Goal: Information Seeking & Learning: Learn about a topic

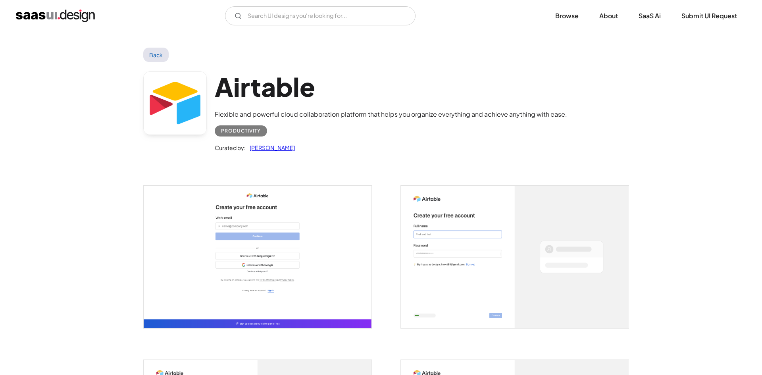
scroll to position [1897, 0]
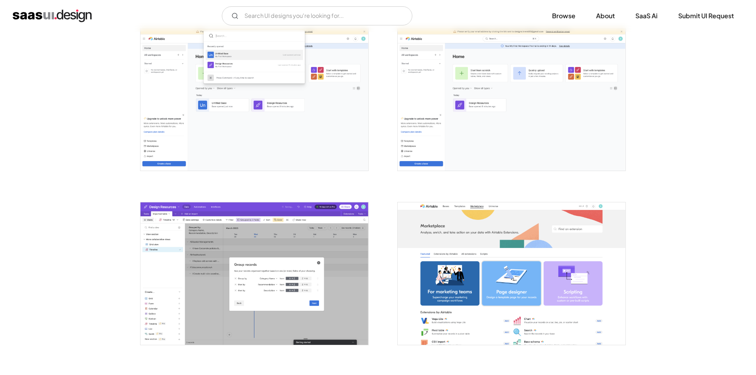
click at [333, 149] on img "open lightbox" at bounding box center [254, 100] width 228 height 142
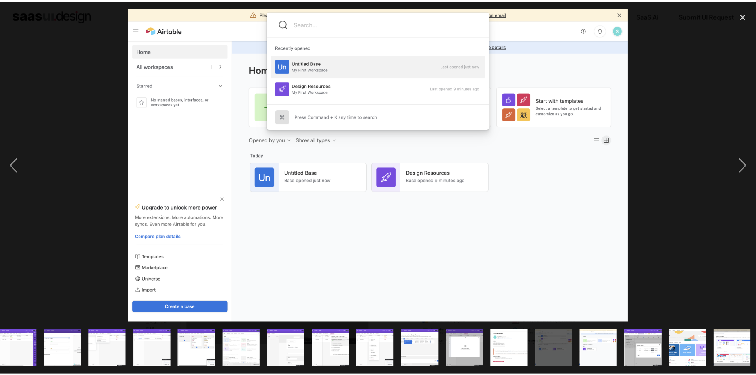
scroll to position [0, 370]
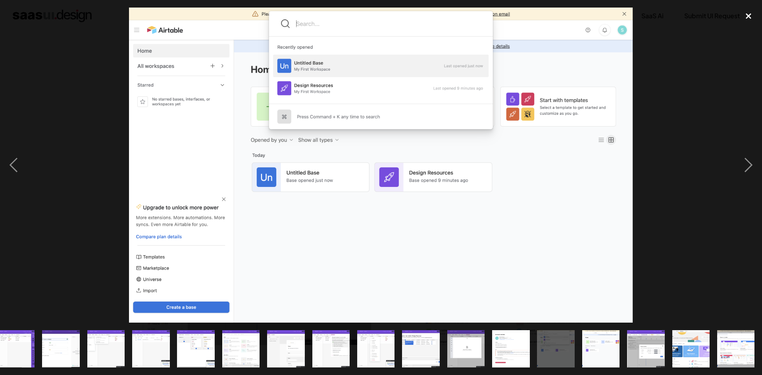
click at [745, 16] on div "close lightbox" at bounding box center [748, 16] width 27 height 17
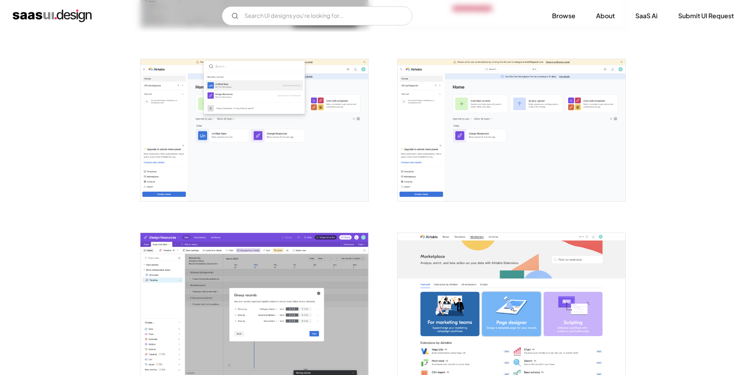
scroll to position [1778, 0]
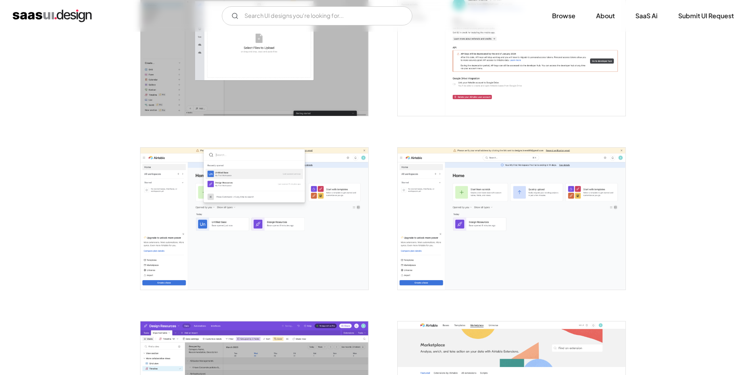
click at [71, 12] on img "home" at bounding box center [52, 16] width 79 height 13
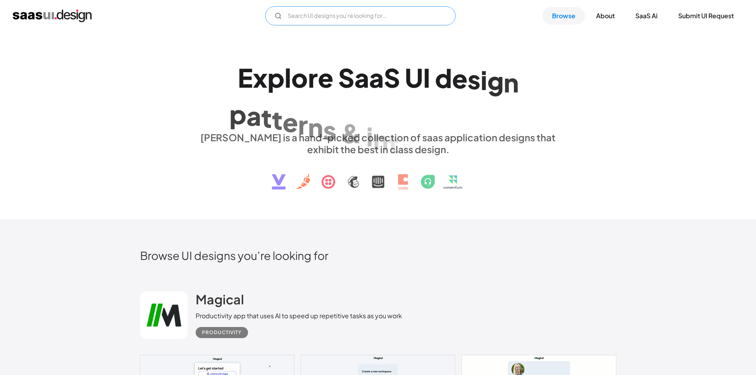
click at [344, 19] on input "Email Form" at bounding box center [360, 15] width 190 height 19
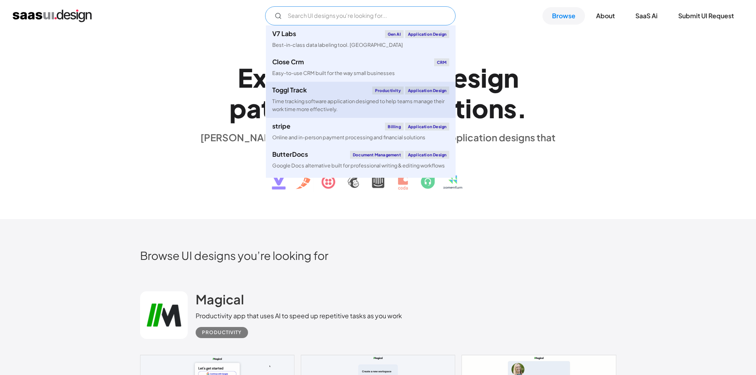
click at [283, 96] on link "Toggl Track Productivity Application Design Time tracking software application …" at bounding box center [361, 100] width 190 height 36
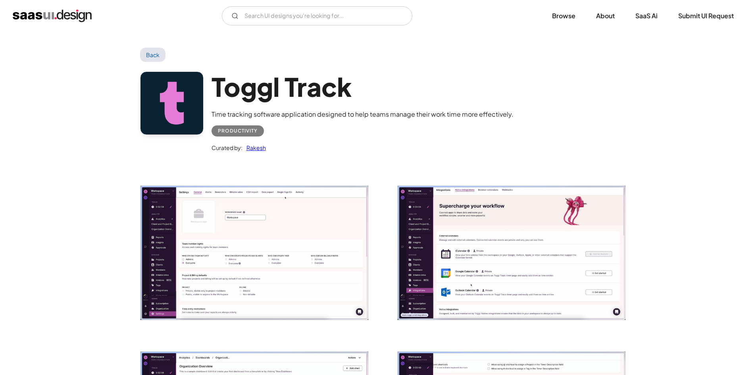
click at [246, 277] on img "open lightbox" at bounding box center [254, 253] width 228 height 134
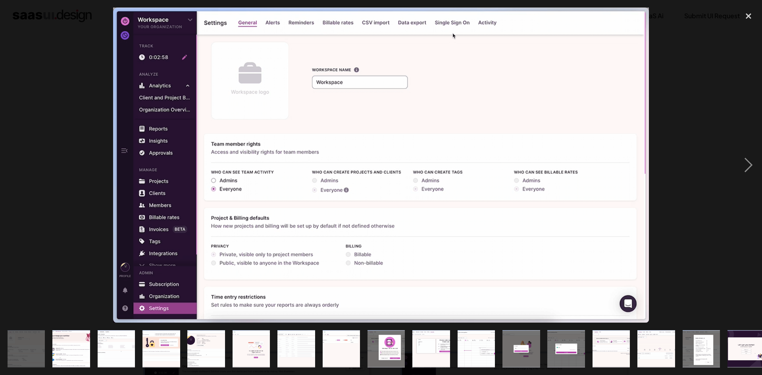
click at [63, 167] on div at bounding box center [381, 165] width 762 height 315
